Goal: Information Seeking & Learning: Learn about a topic

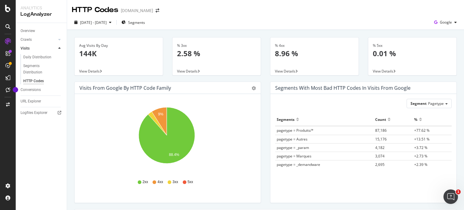
click at [208, 13] on div "HTTP Codes [DOMAIN_NAME]" at bounding box center [265, 7] width 397 height 15
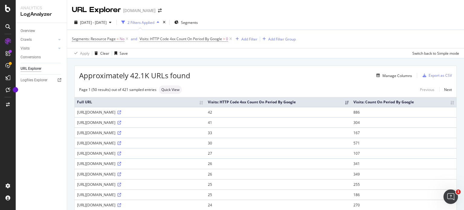
scroll to position [42, 0]
